Goal: Transaction & Acquisition: Purchase product/service

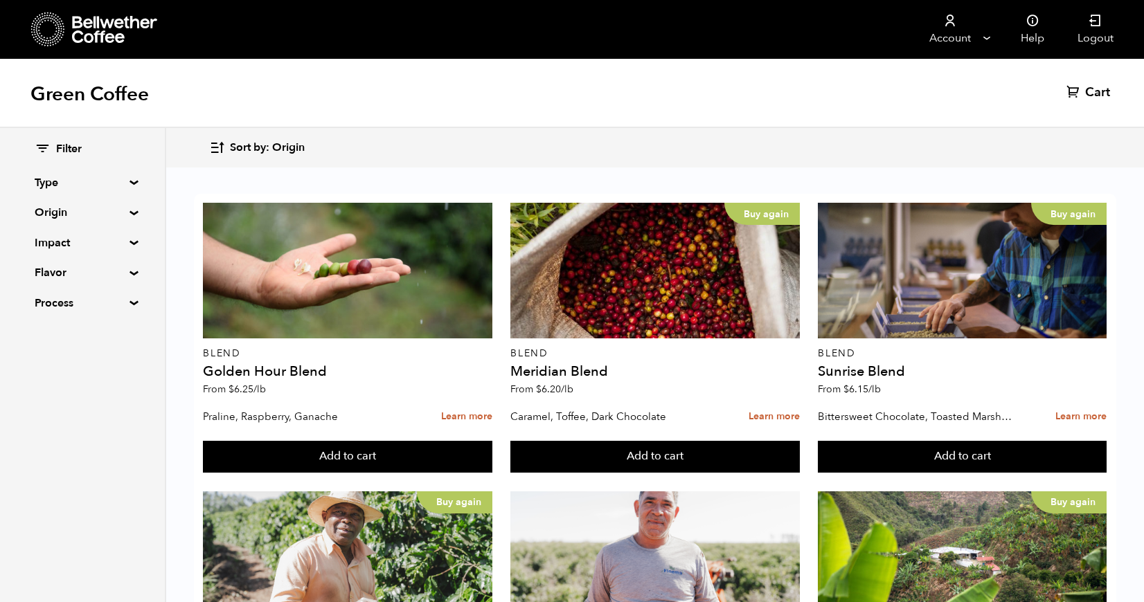
scroll to position [1117, 0]
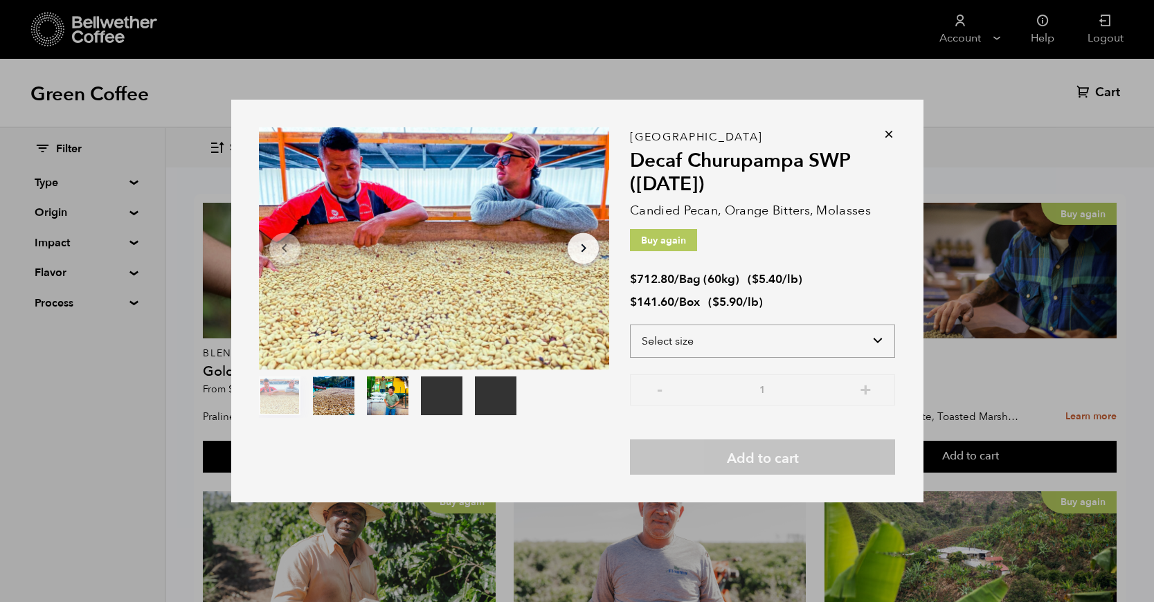
select select "box"
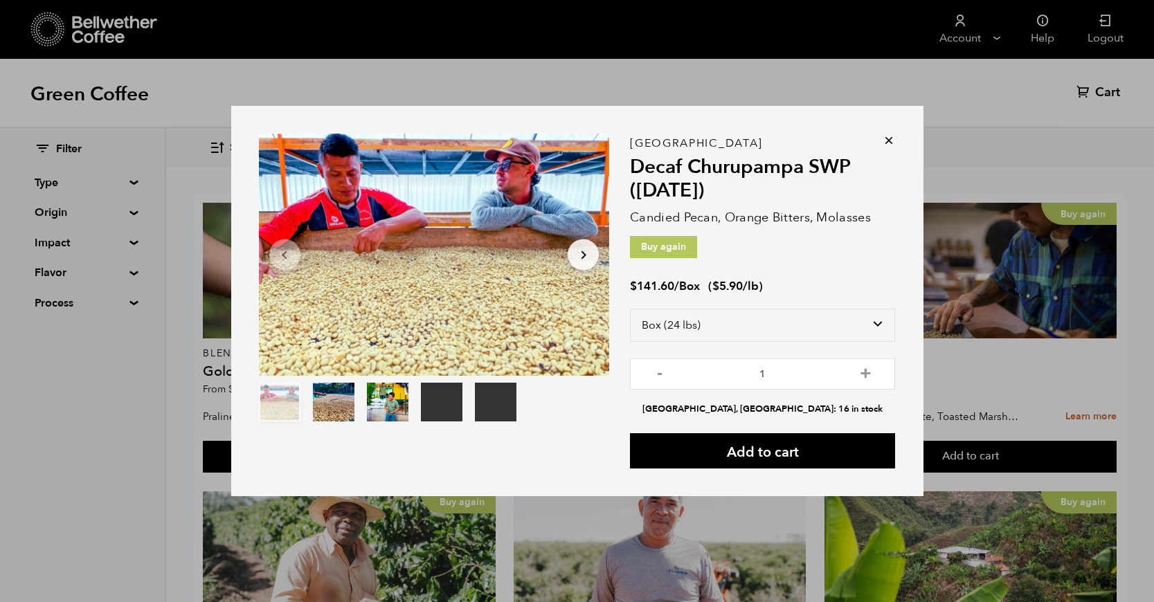
click at [889, 143] on icon at bounding box center [889, 141] width 14 height 14
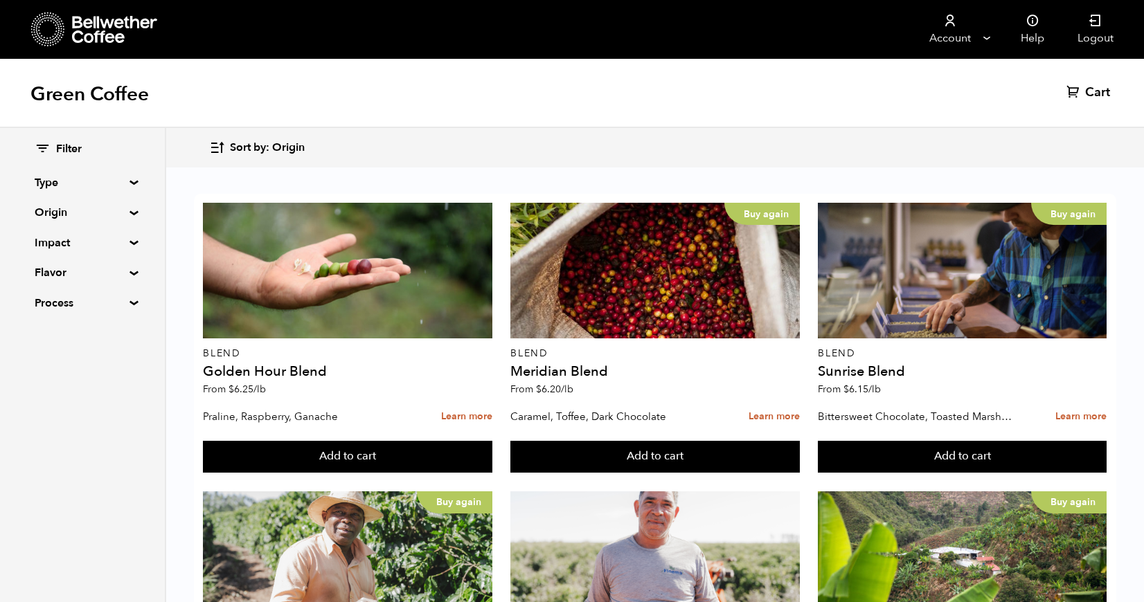
scroll to position [456, 0]
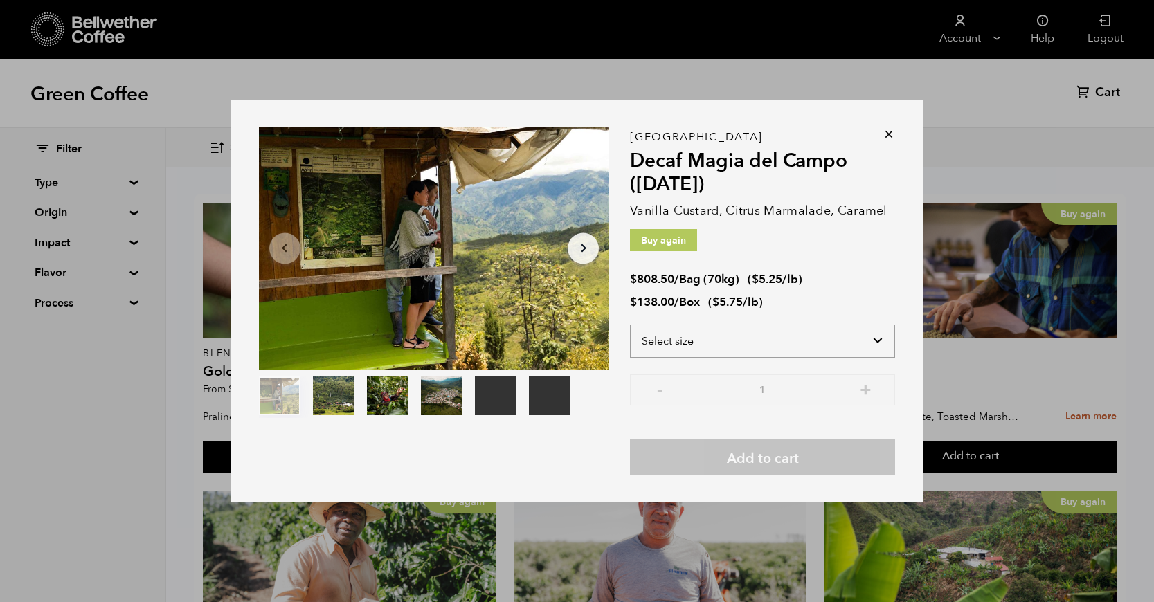
select select "box"
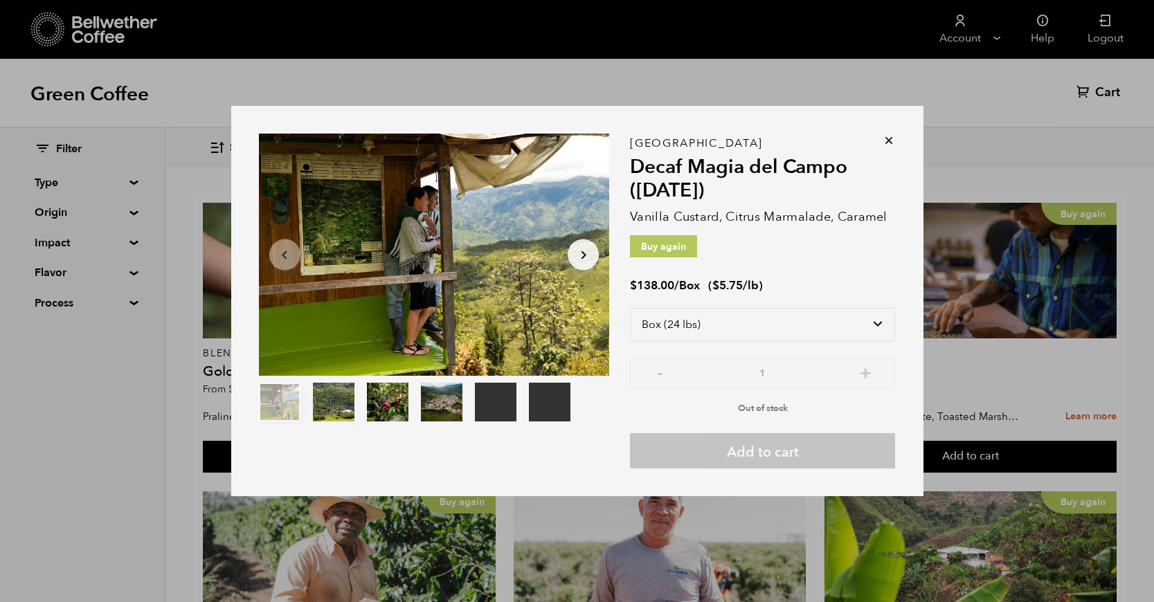
click at [894, 141] on icon at bounding box center [889, 141] width 14 height 14
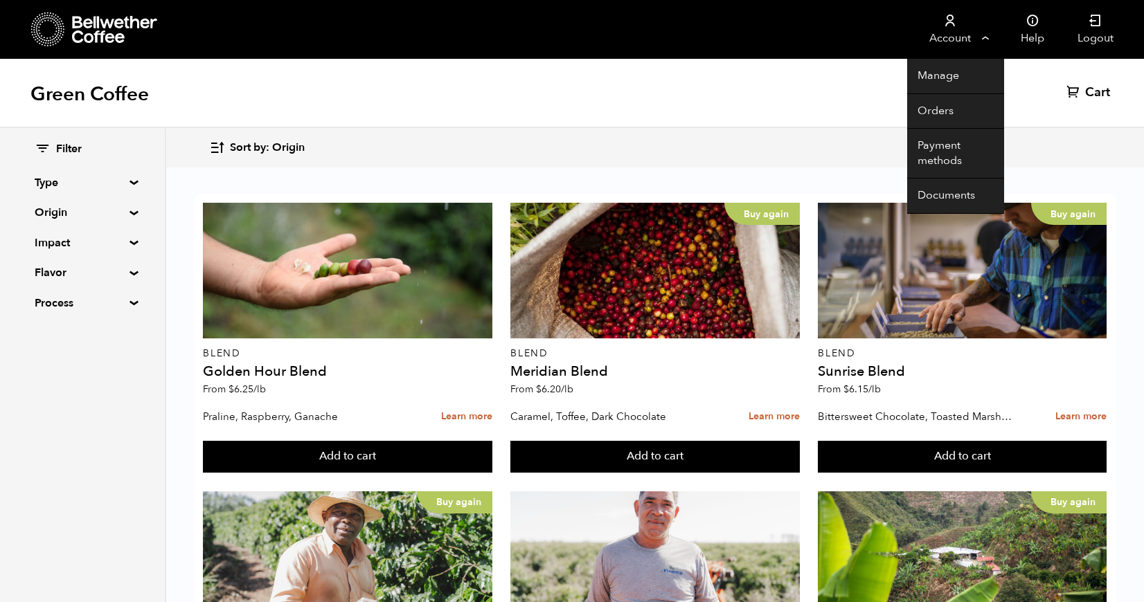
click at [935, 0] on link "Account" at bounding box center [949, 29] width 85 height 59
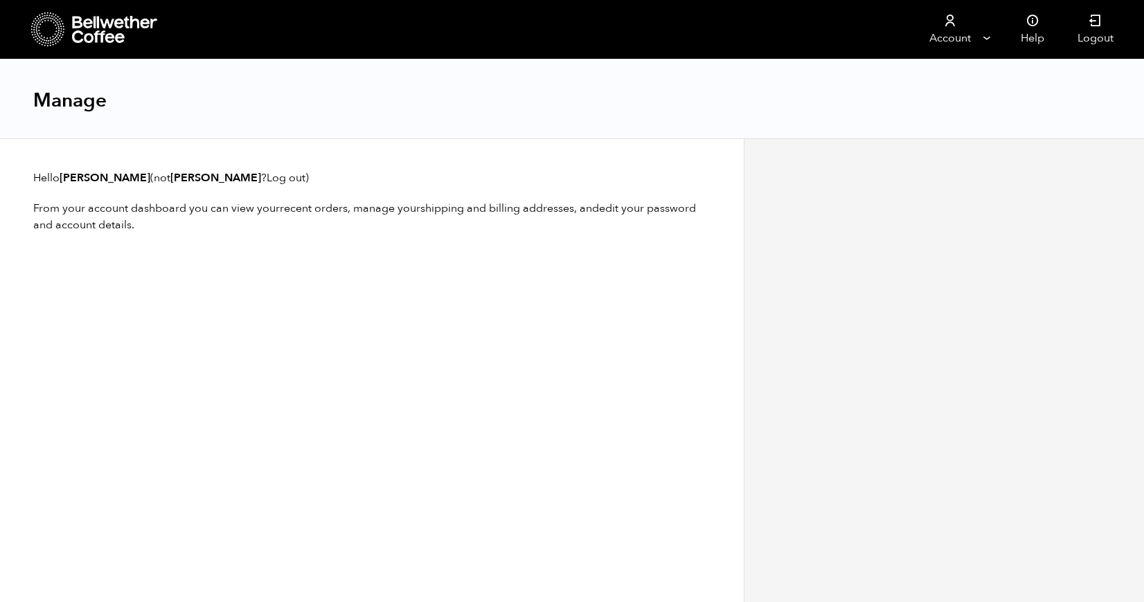
click at [100, 17] on icon at bounding box center [115, 30] width 87 height 28
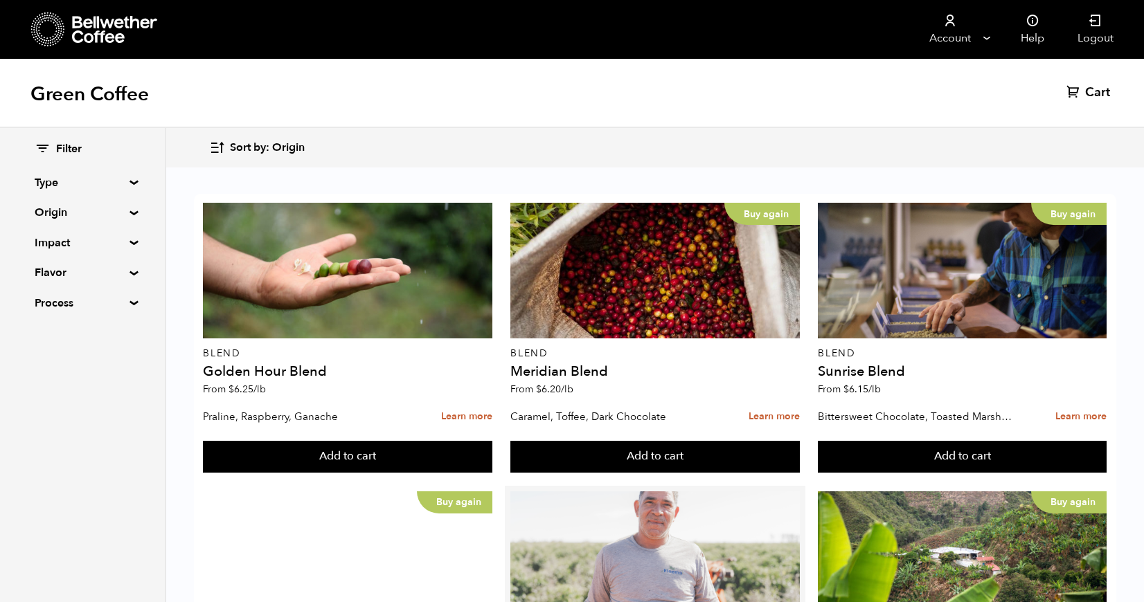
scroll to position [185, 0]
